Goal: Task Accomplishment & Management: Use online tool/utility

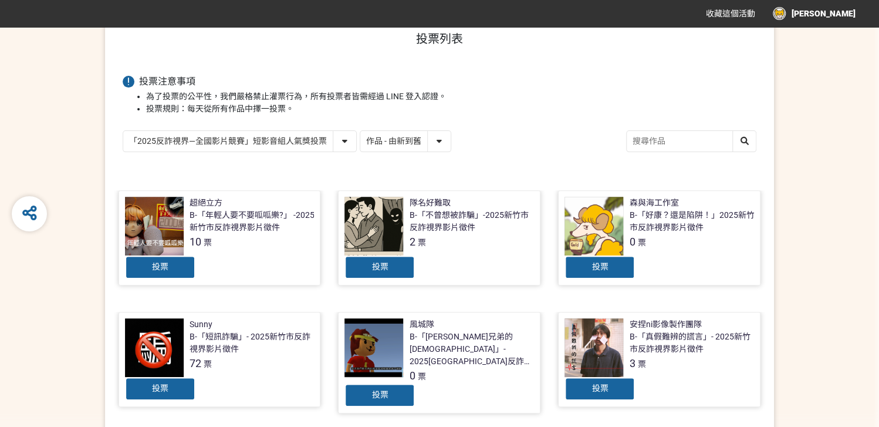
scroll to position [133, 0]
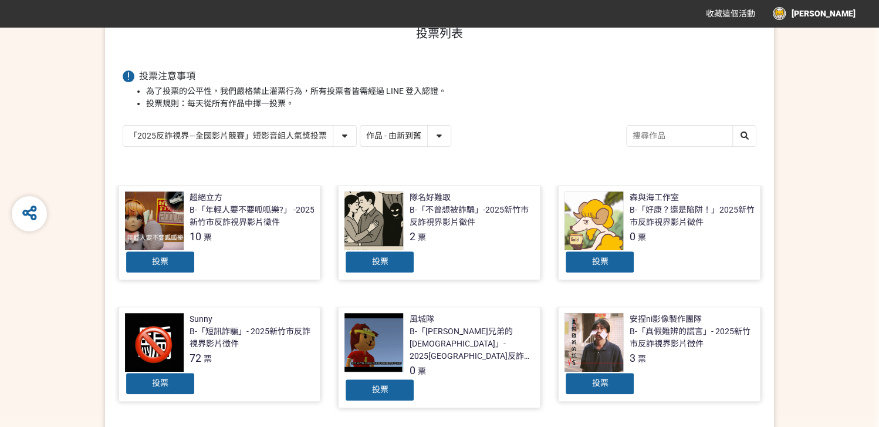
click at [278, 138] on select "「2025反詐視界—全國影片競賽」短影音組人氣獎投票 「2025反詐視界—全國影片競賽」短片組人氣獎投票" at bounding box center [239, 136] width 233 height 21
select select "13146"
click at [123, 126] on select "「2025反詐視界—全國影片競賽」短影音組人氣獎投票 「2025反詐視界—全國影片競賽」短片組人氣獎投票" at bounding box center [239, 136] width 233 height 21
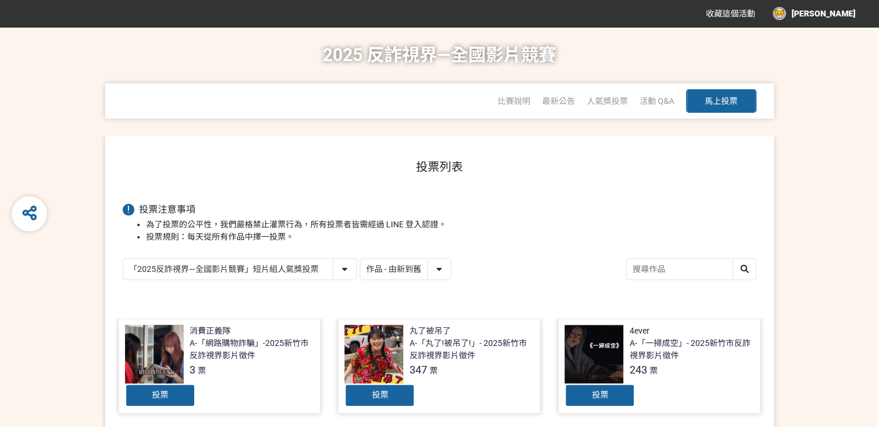
click at [411, 265] on select "作品 - 由新到舊 作品 - 由舊到新 票數 - 由多到少 票數 - 由少到多" at bounding box center [405, 269] width 90 height 21
select select "vote"
click at [360, 259] on select "作品 - 由新到舊 作品 - 由舊到新 票數 - 由多到少 票數 - 由少到多" at bounding box center [405, 269] width 90 height 21
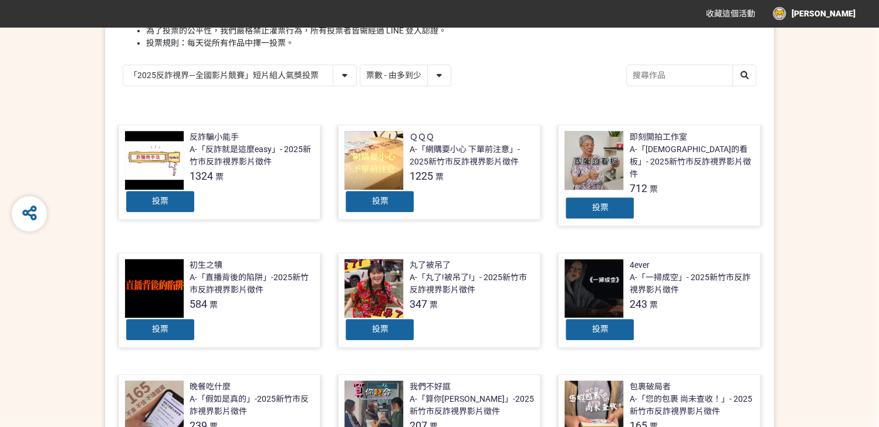
scroll to position [196, 0]
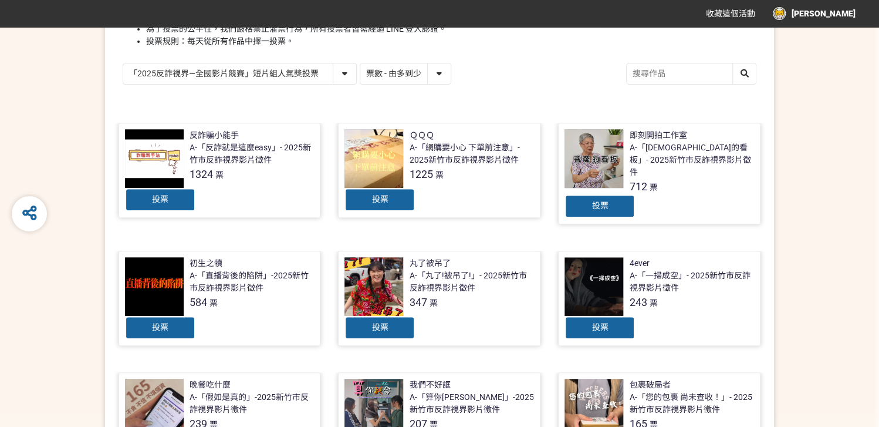
click at [385, 205] on div "投票" at bounding box center [380, 199] width 70 height 23
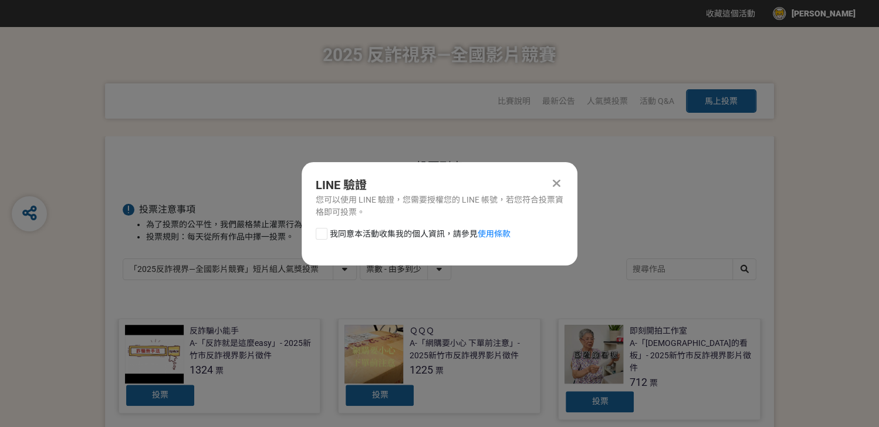
scroll to position [0, 0]
click at [330, 235] on span "我同意本活動收集我的個人資訊，請參見 使用條款" at bounding box center [420, 234] width 181 height 12
click at [324, 235] on input "我同意本活動收集我的個人資訊，請參見 使用條款" at bounding box center [320, 234] width 8 height 8
checkbox input "false"
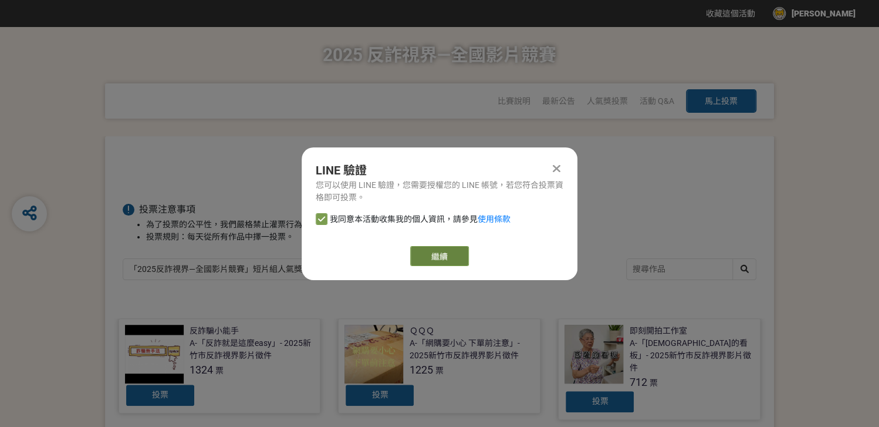
click at [452, 258] on button "繼續" at bounding box center [439, 256] width 59 height 20
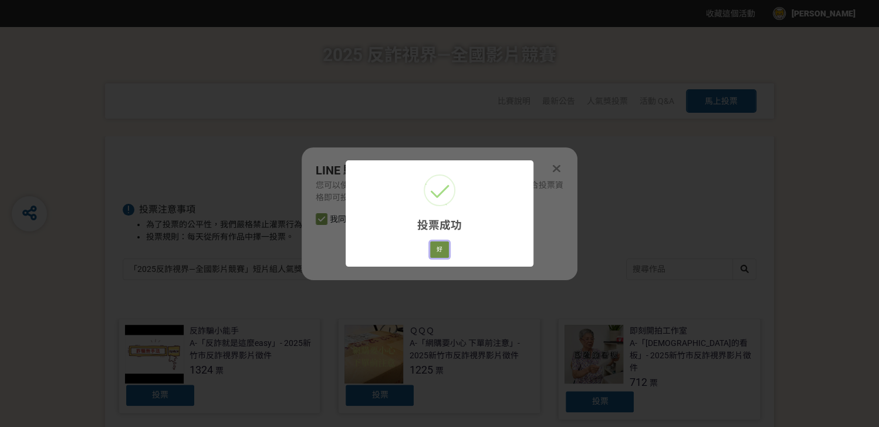
click at [442, 254] on button "好" at bounding box center [439, 249] width 19 height 16
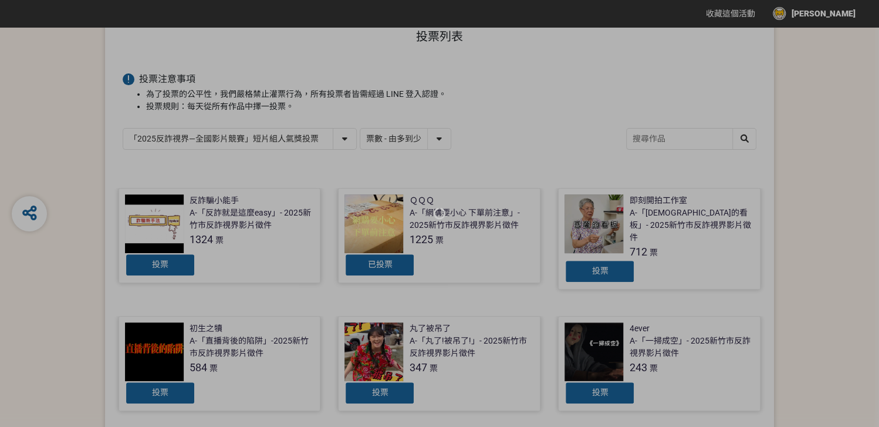
scroll to position [166, 0]
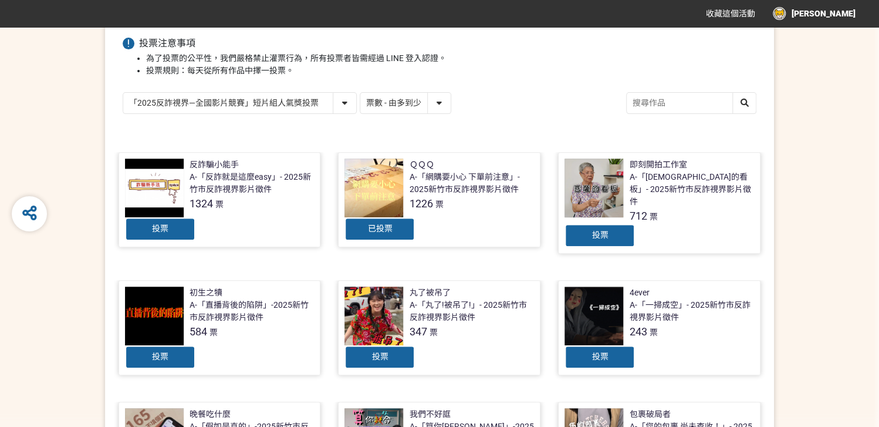
click at [270, 99] on select "「2025反詐視界—全國影片競賽」短影音組人氣獎投票 「2025反詐視界—全國影片競賽」短片組人氣獎投票" at bounding box center [239, 103] width 233 height 21
select select "13147"
click at [123, 93] on select "「2025反詐視界—全國影片競賽」短影音組人氣獎投票 「2025反詐視界—全國影片競賽」短片組人氣獎投票" at bounding box center [239, 103] width 233 height 21
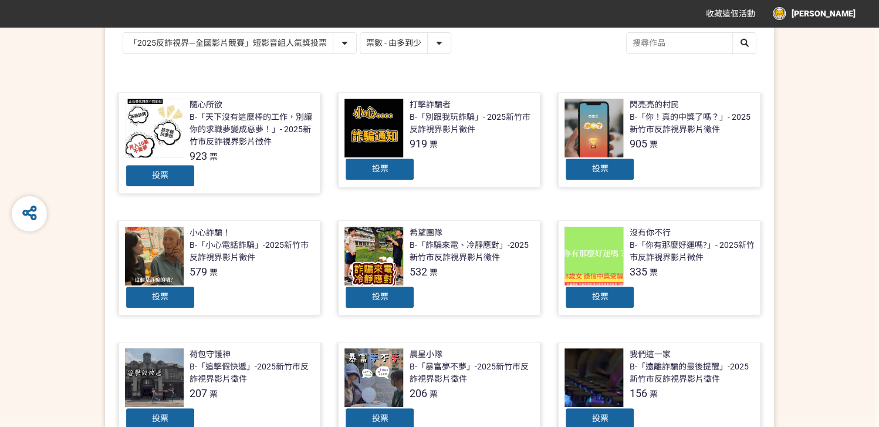
scroll to position [235, 0]
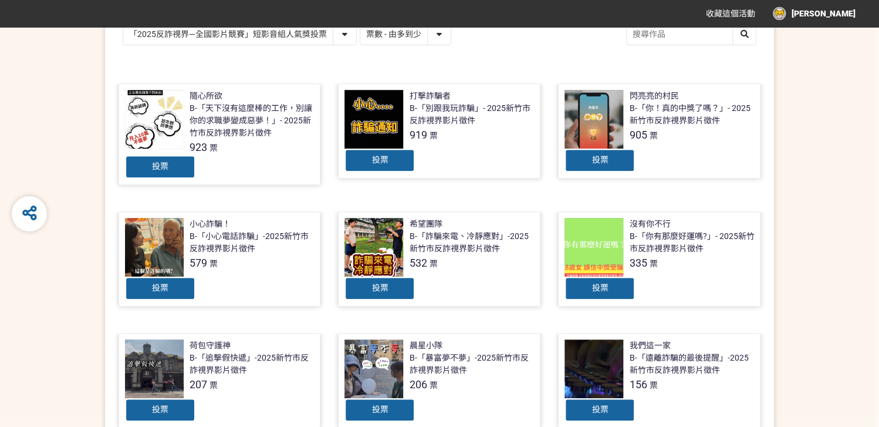
click at [603, 160] on span "投票" at bounding box center [600, 159] width 16 height 9
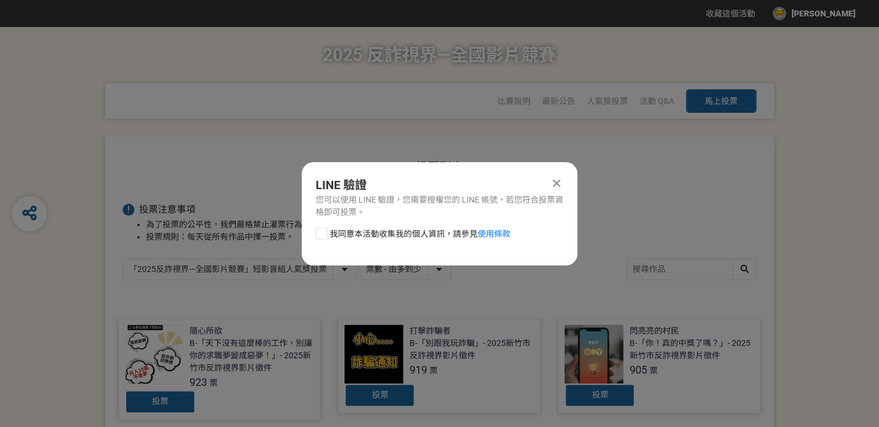
scroll to position [0, 0]
click at [402, 234] on span "我同意本活動收集我的個人資訊，請參見 使用條款" at bounding box center [420, 234] width 181 height 12
click at [324, 234] on input "我同意本活動收集我的個人資訊，請參見 使用條款" at bounding box center [320, 234] width 8 height 8
checkbox input "false"
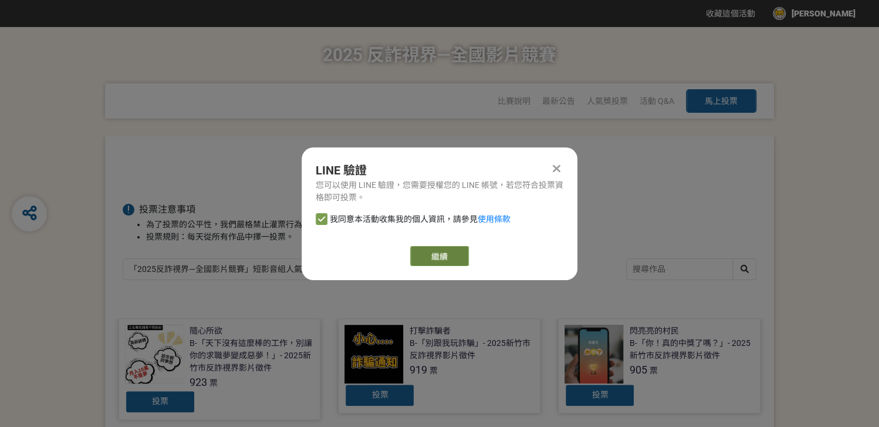
click at [460, 257] on button "繼續" at bounding box center [439, 256] width 59 height 20
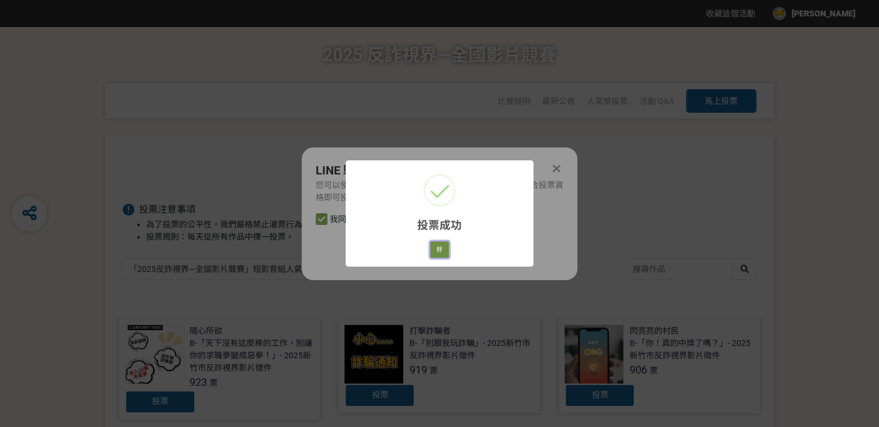
click at [439, 249] on button "好" at bounding box center [439, 249] width 19 height 16
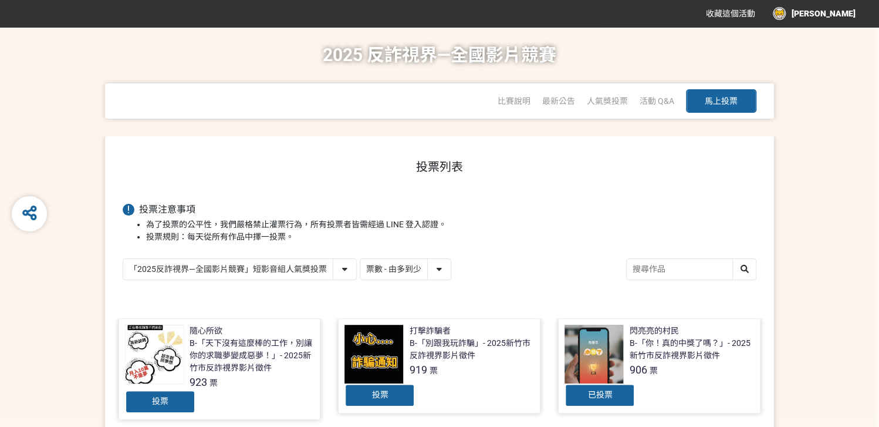
scroll to position [190, 0]
